Goal: Browse casually: Explore the website without a specific task or goal

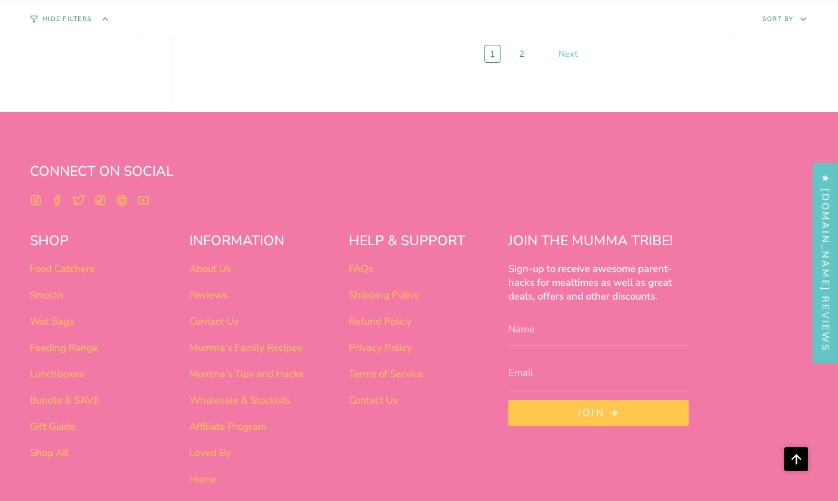
scroll to position [4380, 0]
